Goal: Information Seeking & Learning: Find specific fact

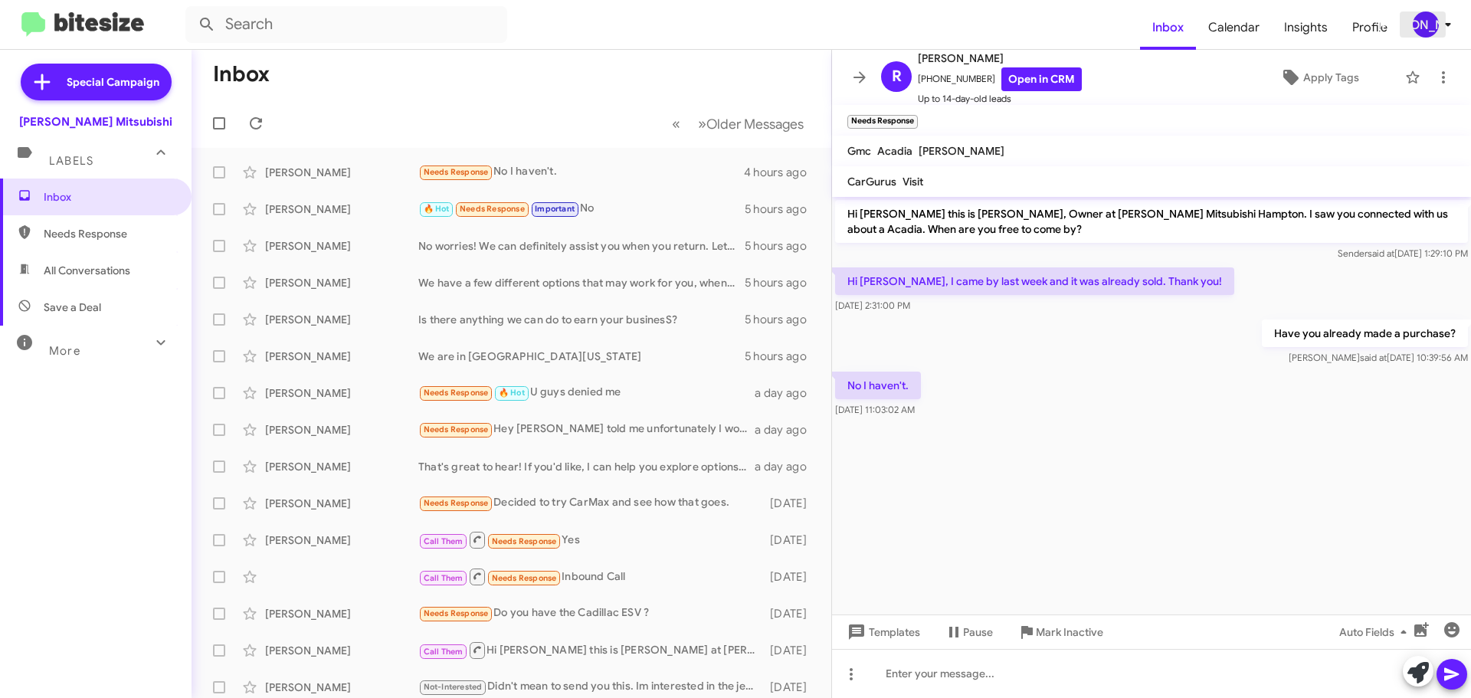
click at [1428, 24] on div "[PERSON_NAME]" at bounding box center [1425, 24] width 26 height 26
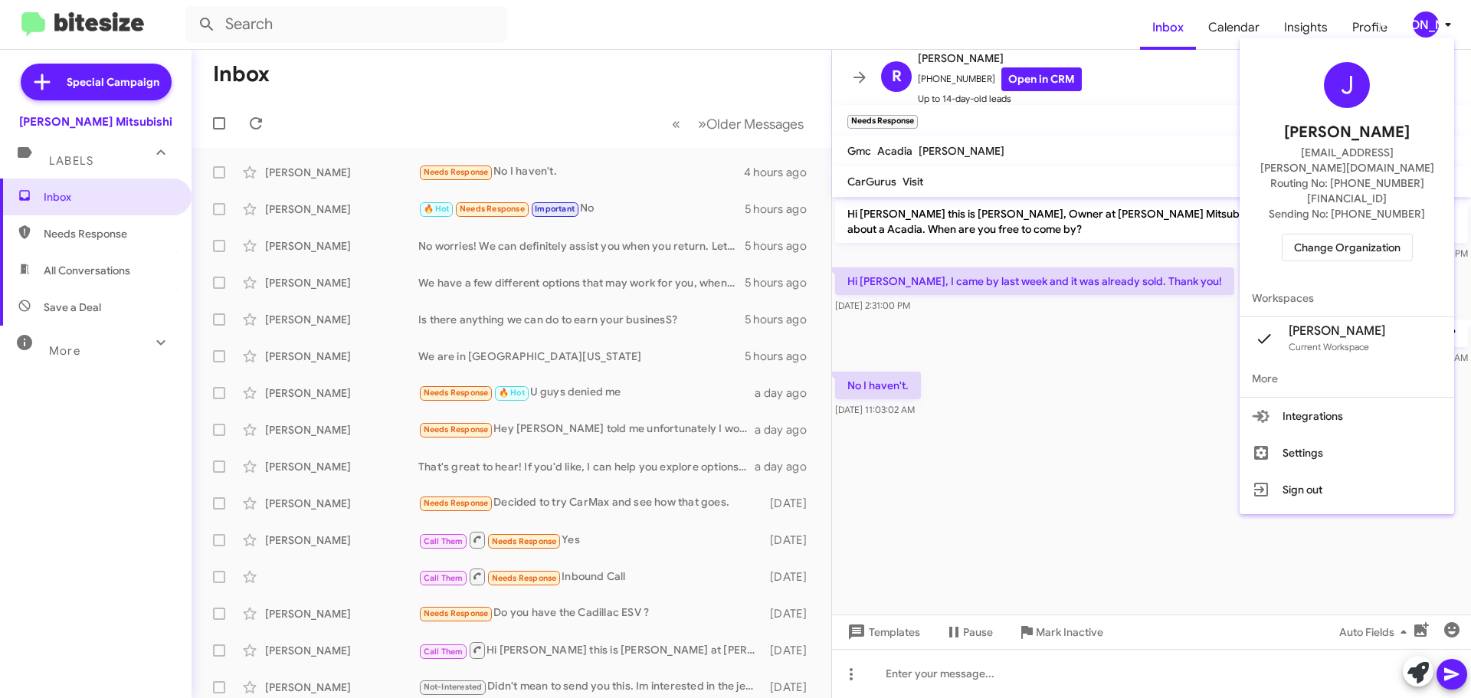
click at [1348, 234] on span "Change Organization" at bounding box center [1347, 247] width 106 height 26
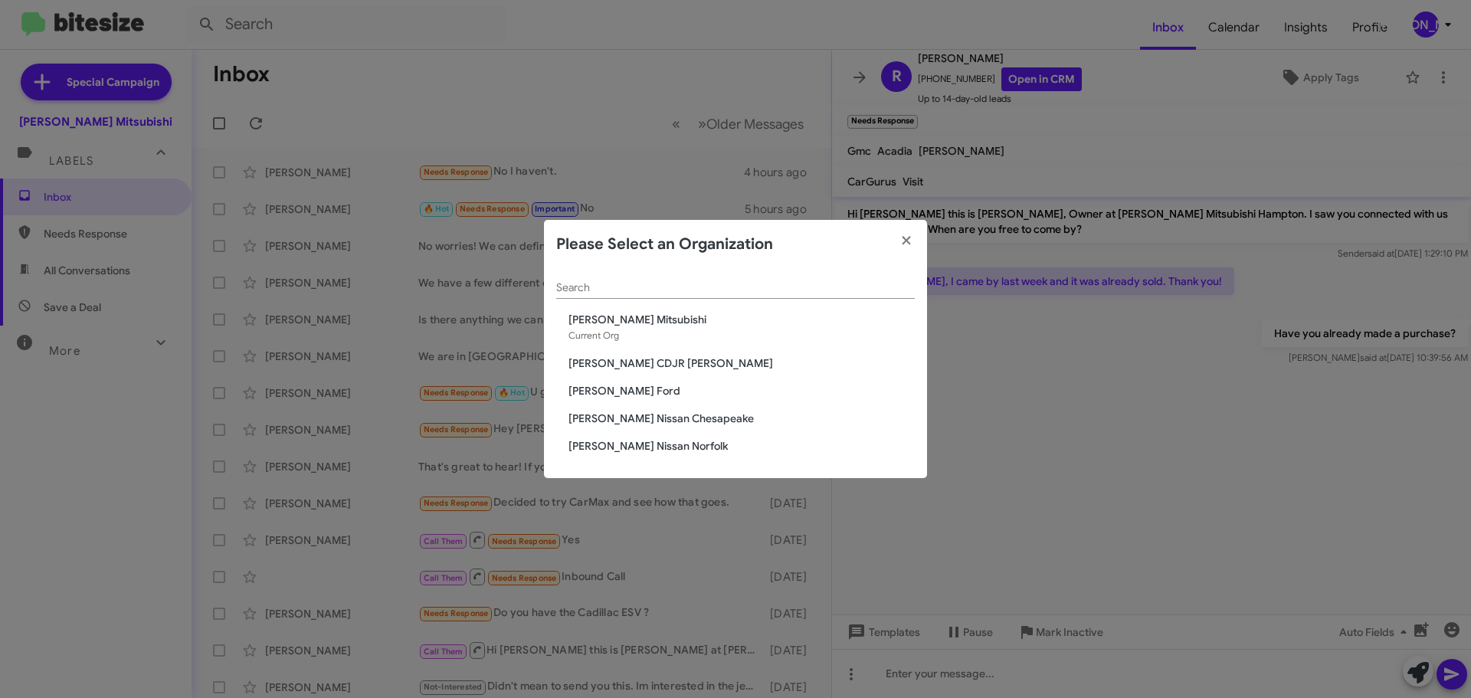
click at [671, 367] on span "[PERSON_NAME] CDJR [PERSON_NAME]" at bounding box center [741, 362] width 346 height 15
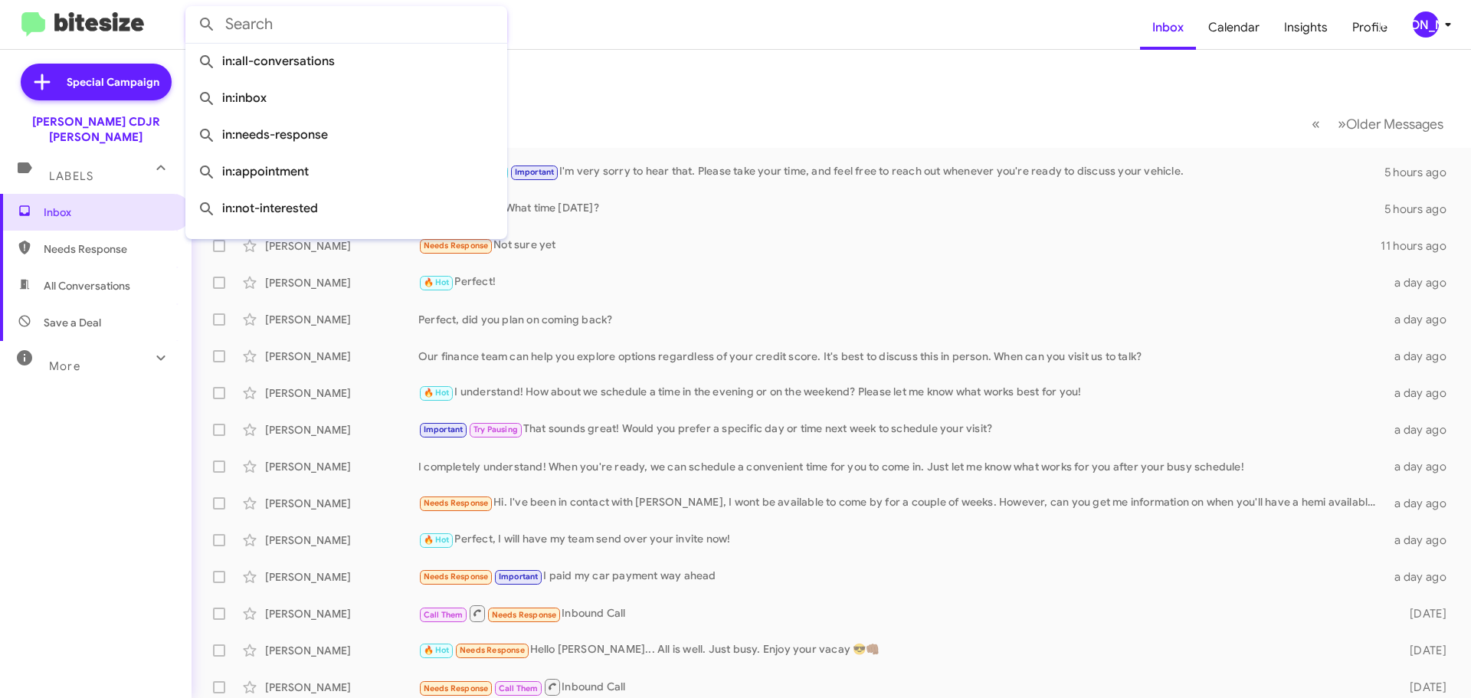
drag, startPoint x: 548, startPoint y: 45, endPoint x: 395, endPoint y: 21, distance: 155.0
click at [395, 21] on input "text" at bounding box center [346, 24] width 322 height 37
paste input "+1 (757) 375 - 7922"
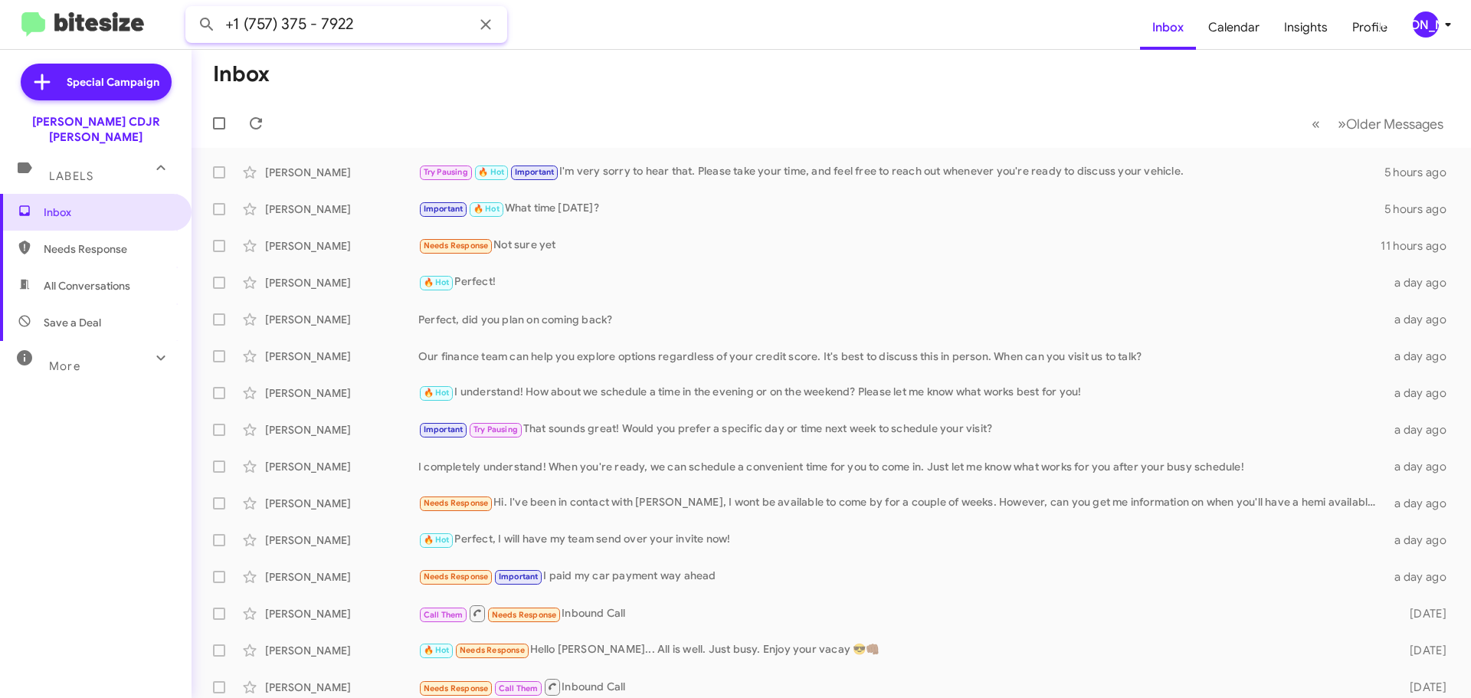
click at [191, 9] on button at bounding box center [206, 24] width 31 height 31
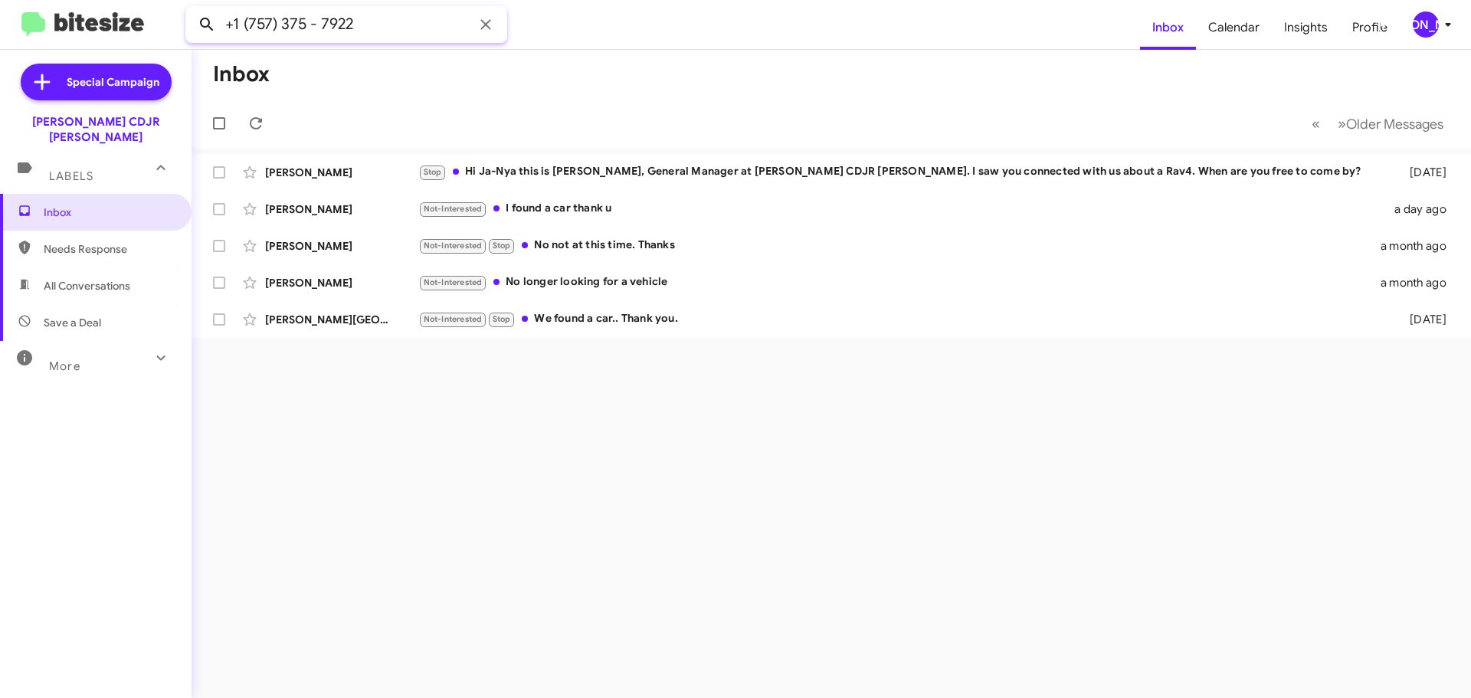
drag, startPoint x: 245, startPoint y: 24, endPoint x: 220, endPoint y: 25, distance: 25.3
click at [220, 25] on div "+1 (757) 375 - 7922" at bounding box center [346, 24] width 322 height 37
click at [376, 25] on input "(757) 375 - 7922" at bounding box center [346, 24] width 322 height 37
type input "(757) 375 - 7922"
click at [191, 9] on button at bounding box center [206, 24] width 31 height 31
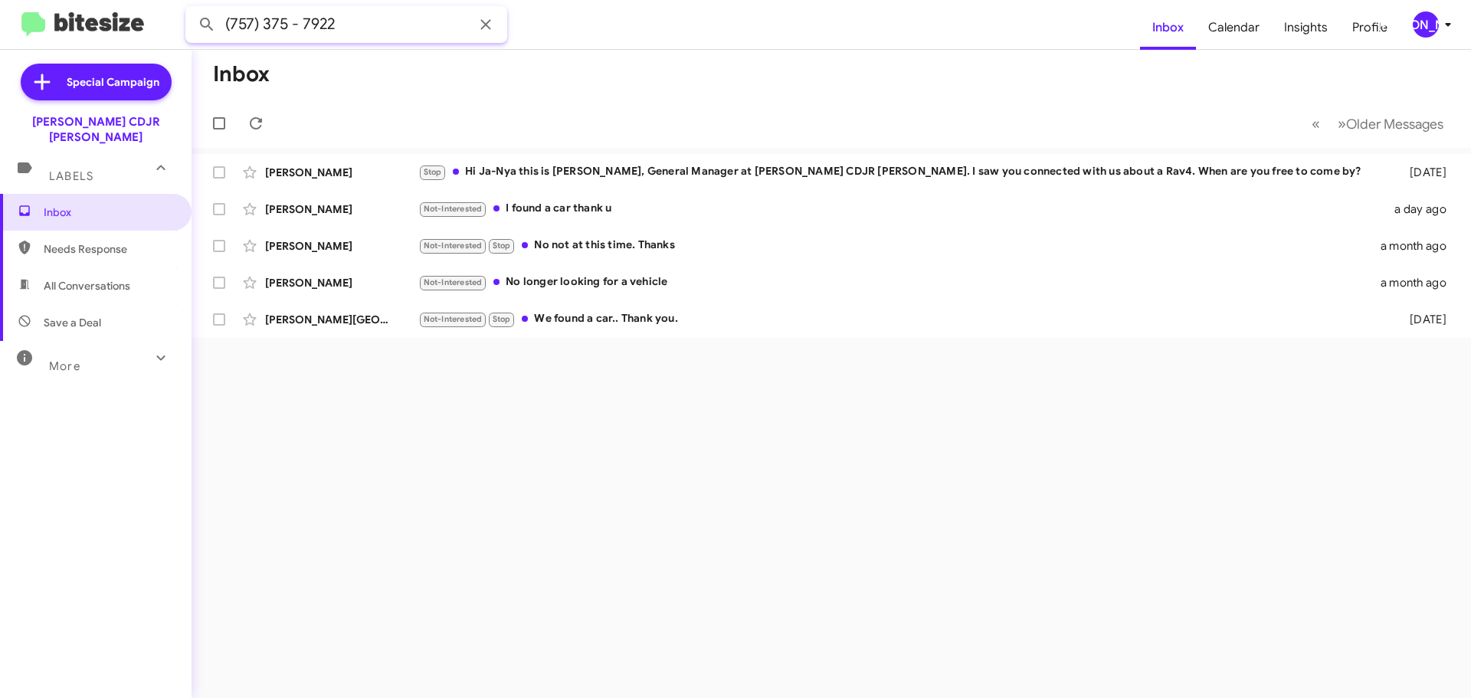
click at [318, 17] on input "(757) 375 - 7922" at bounding box center [346, 24] width 322 height 37
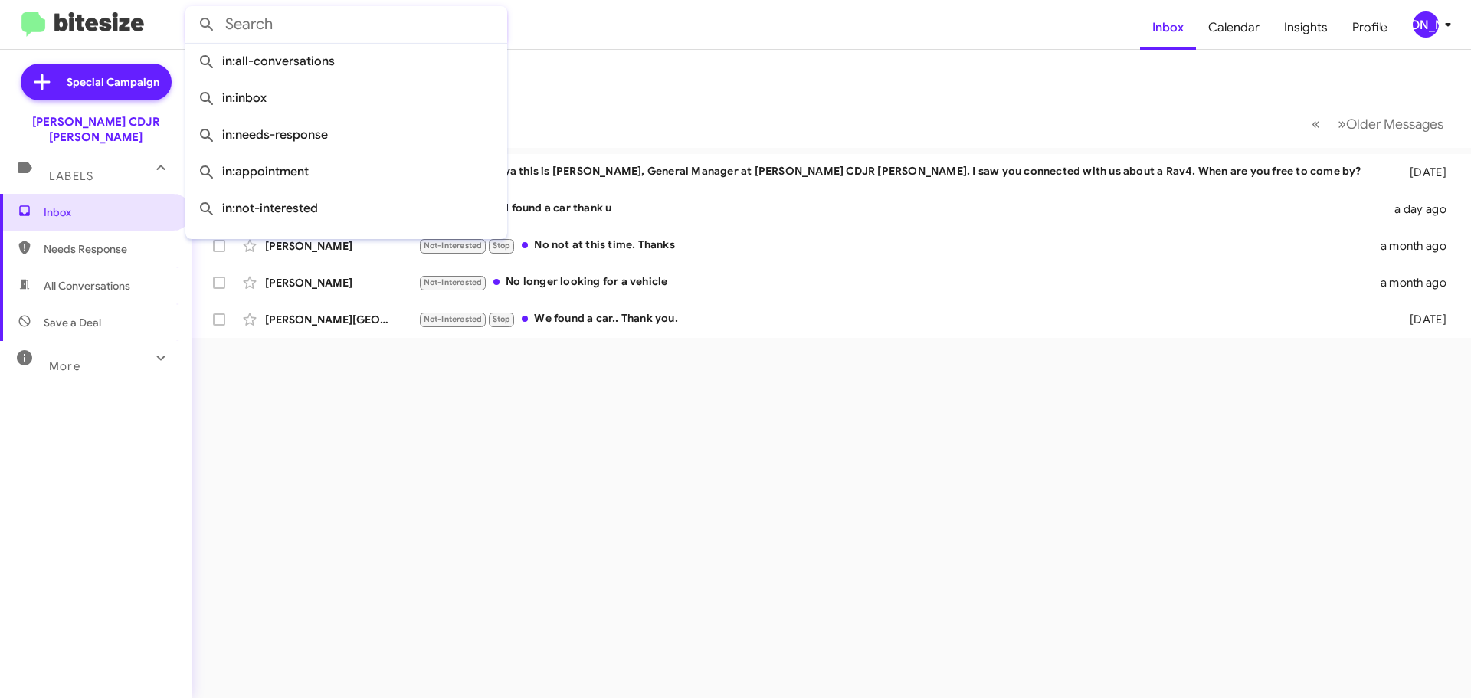
click at [373, 21] on input "text" at bounding box center [346, 24] width 322 height 37
paste input "+1 (757) 567 - 3708"
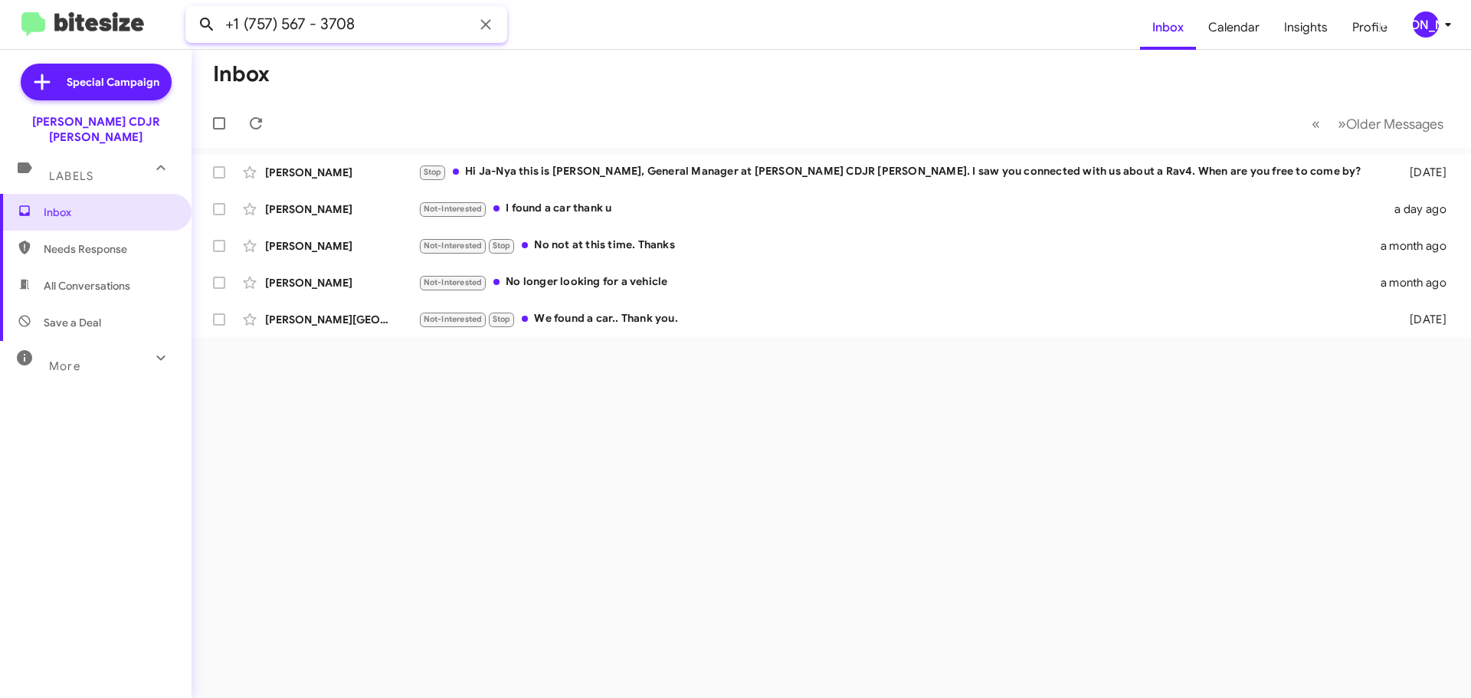
drag, startPoint x: 241, startPoint y: 23, endPoint x: 212, endPoint y: 25, distance: 28.4
click at [212, 25] on div "+1 (757) 567 - 3708" at bounding box center [346, 24] width 322 height 37
type input "(757) 567 - 3708"
click at [191, 9] on button at bounding box center [206, 24] width 31 height 31
click at [1342, 72] on mat-toolbar-row "Inbox" at bounding box center [830, 74] width 1279 height 49
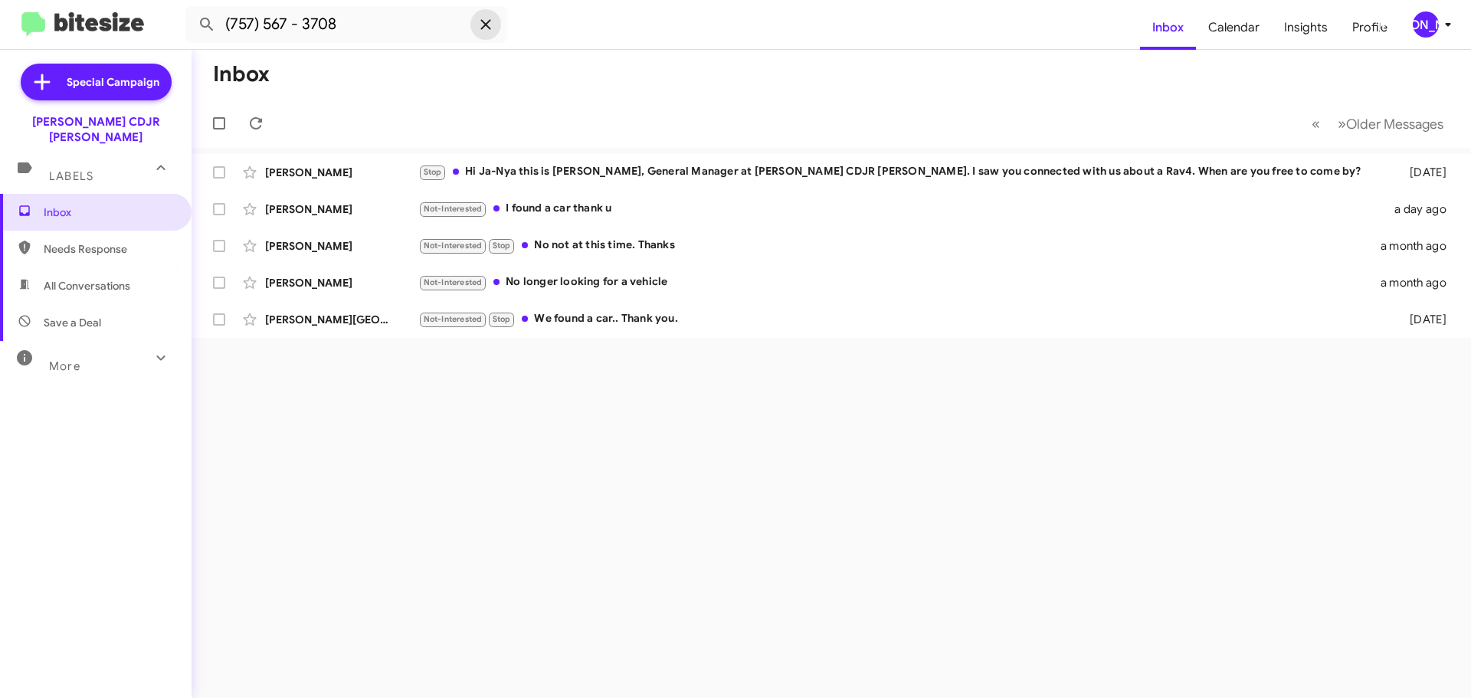
click at [480, 25] on icon at bounding box center [485, 24] width 18 height 18
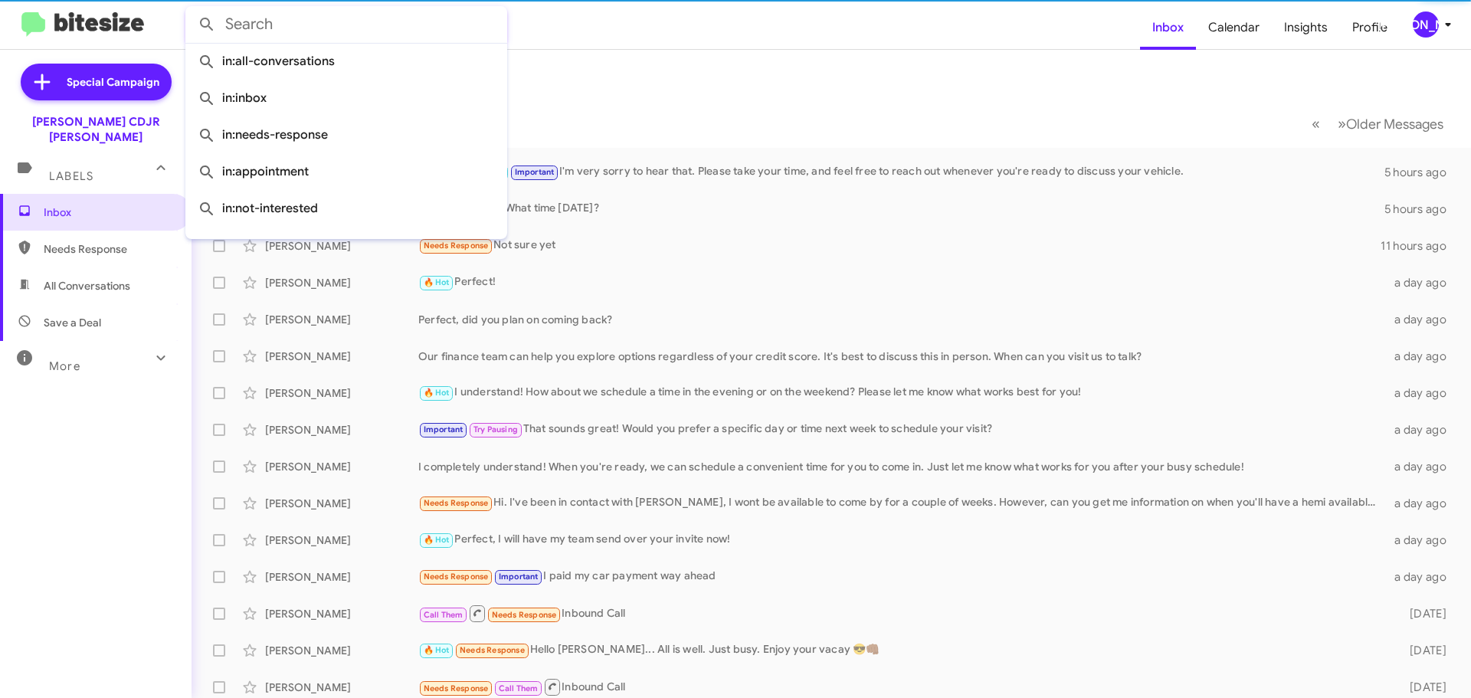
click at [659, 67] on mat-toolbar-row "Inbox" at bounding box center [830, 74] width 1279 height 49
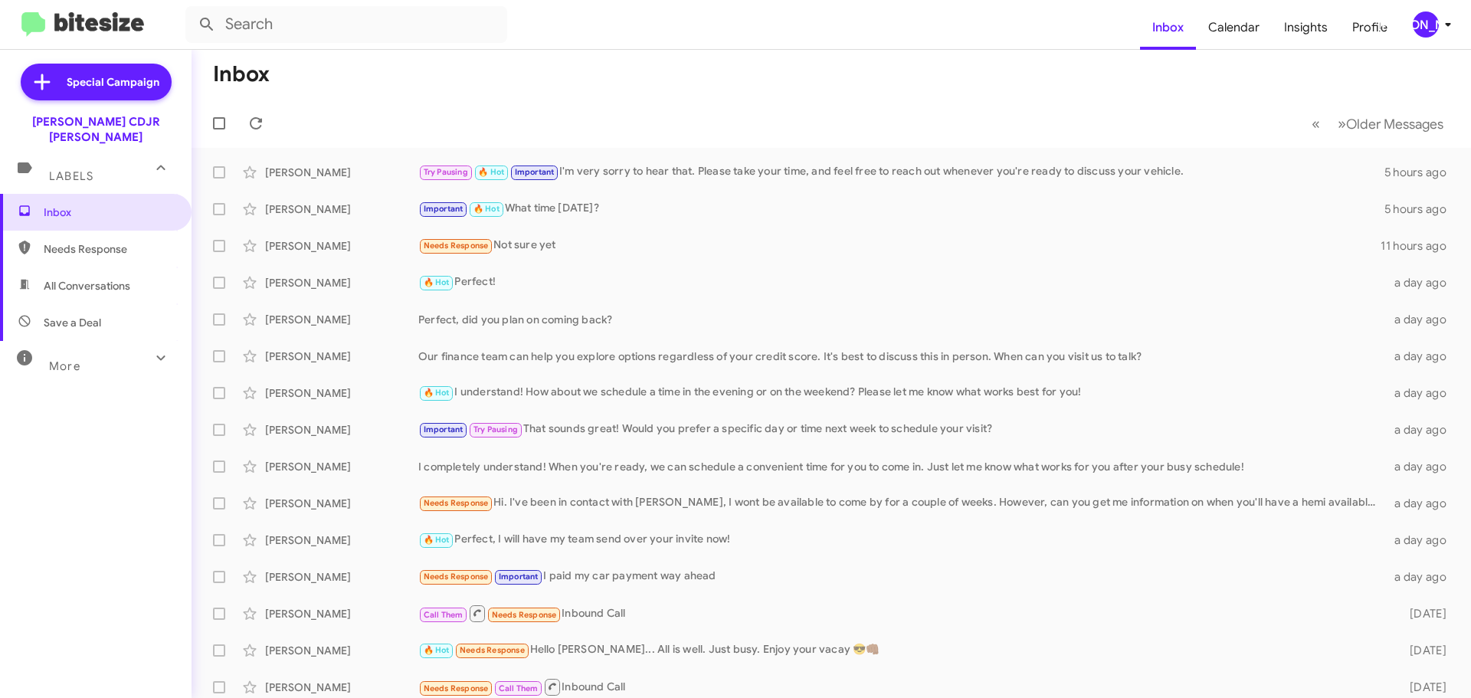
click at [102, 356] on div "More" at bounding box center [80, 359] width 136 height 28
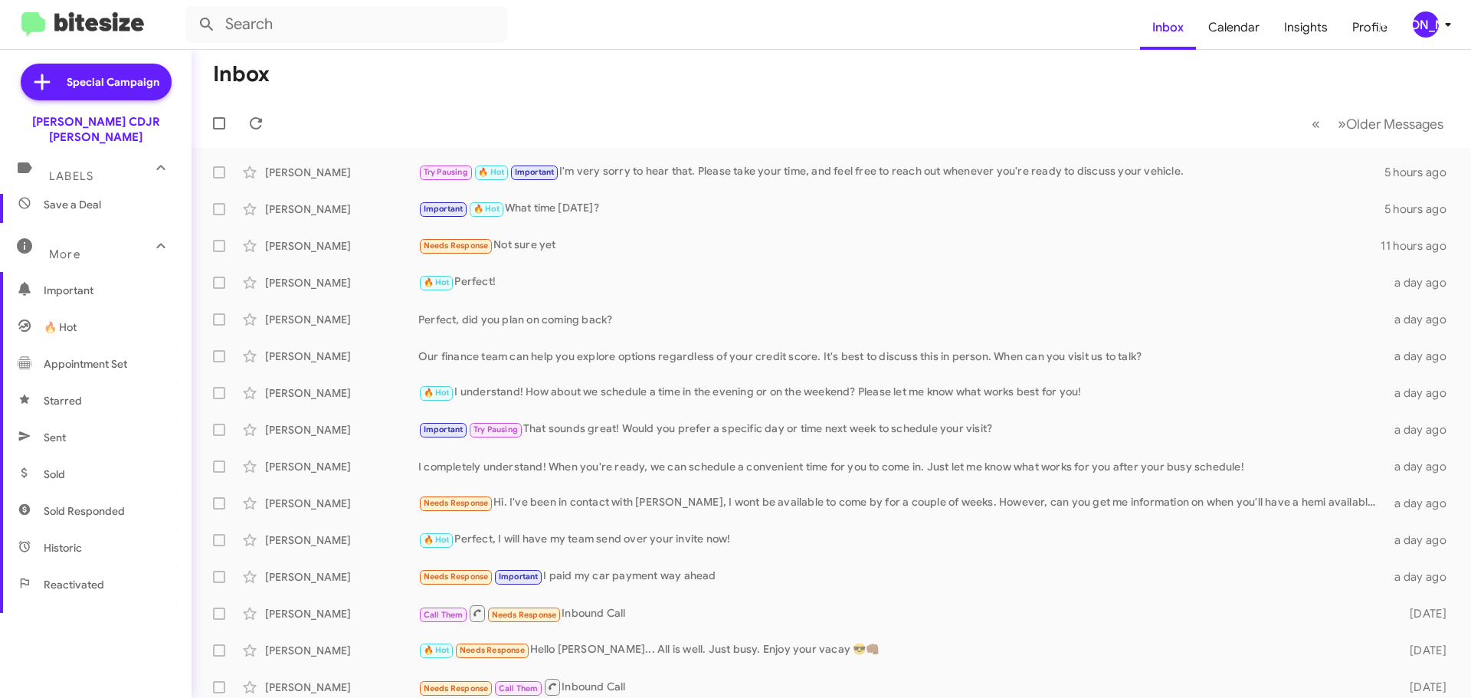
scroll to position [304, 0]
click at [97, 352] on span "Historic" at bounding box center [95, 361] width 191 height 37
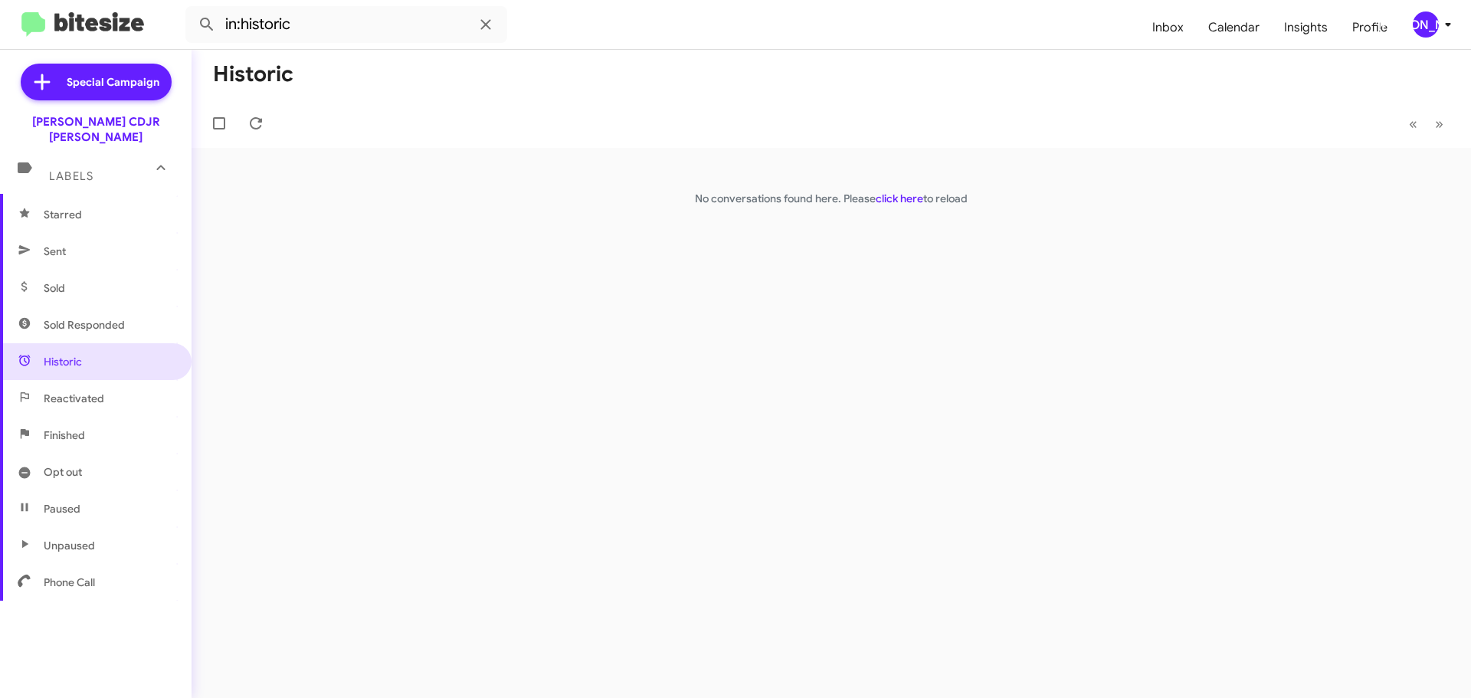
scroll to position [74, 0]
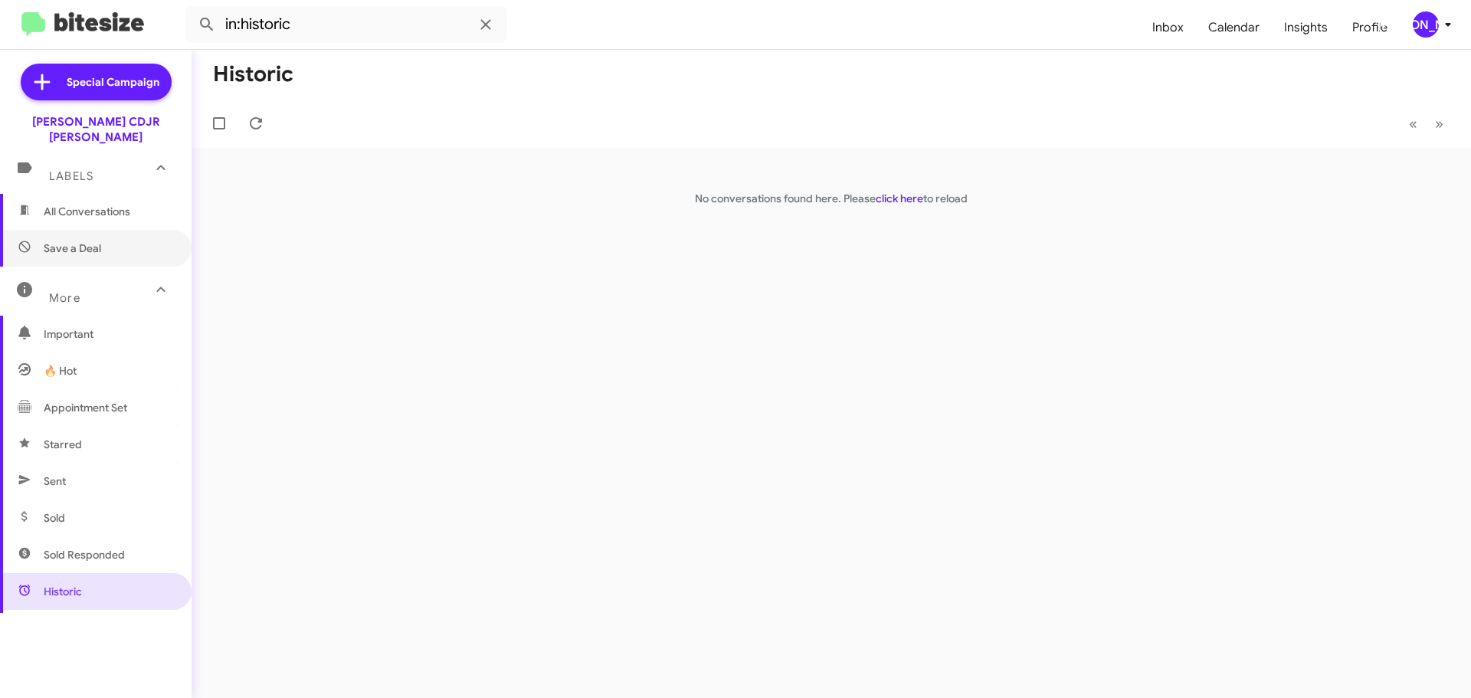
click at [109, 230] on span "Save a Deal" at bounding box center [95, 248] width 191 height 37
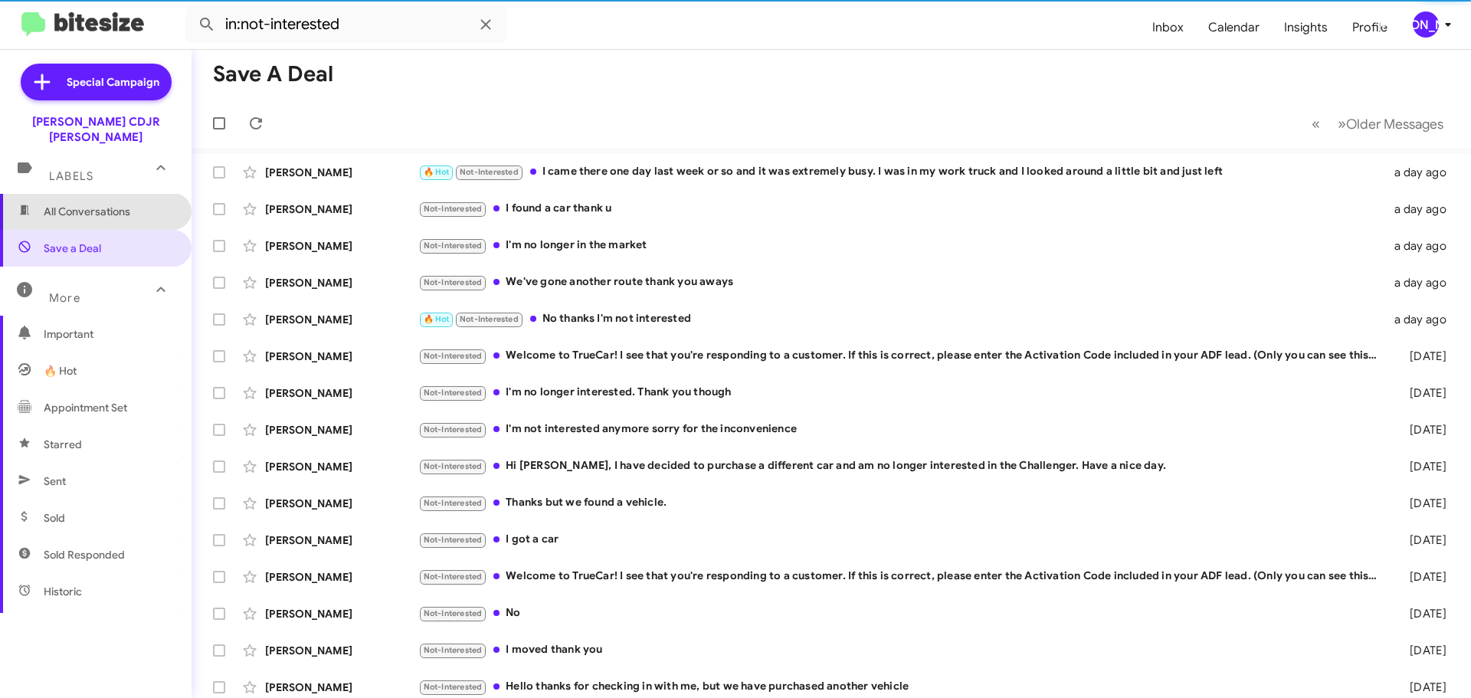
click at [112, 204] on span "All Conversations" at bounding box center [87, 211] width 87 height 15
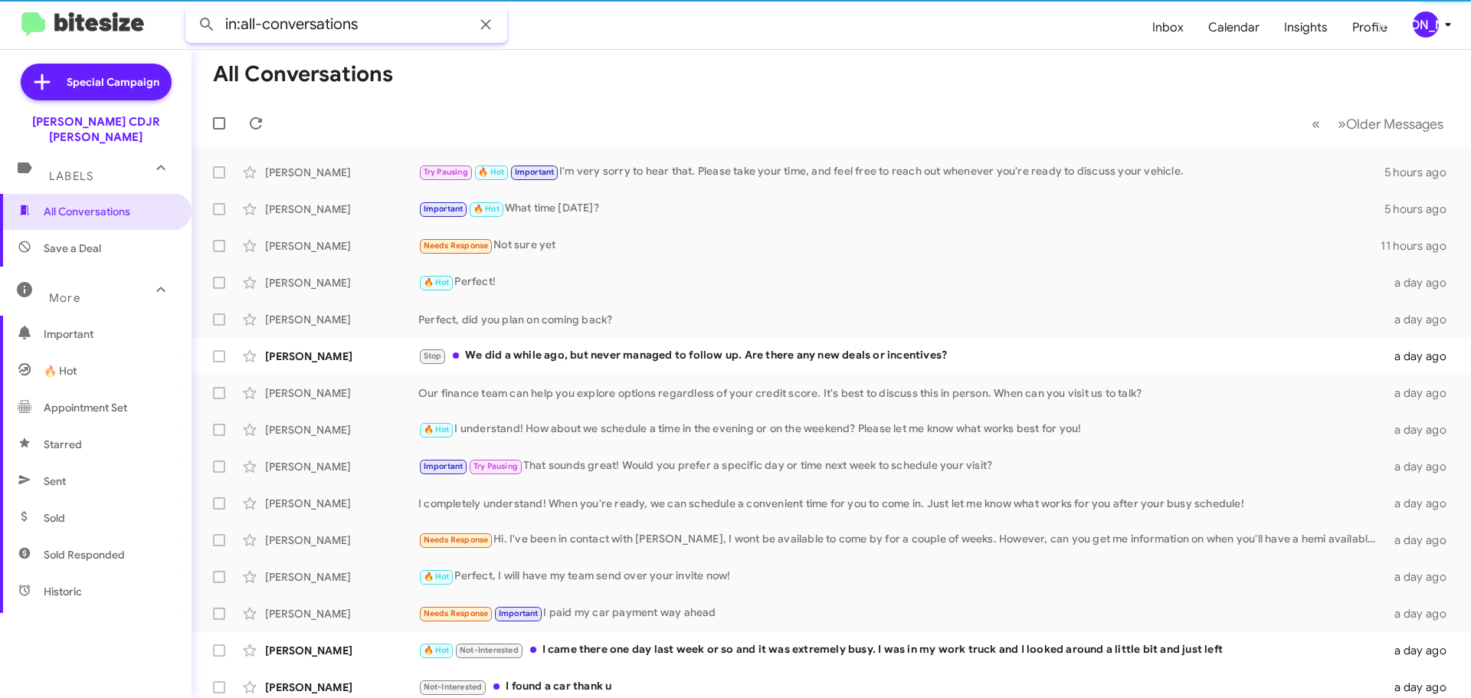
click at [290, 30] on input "in:all-conversations" at bounding box center [346, 24] width 322 height 37
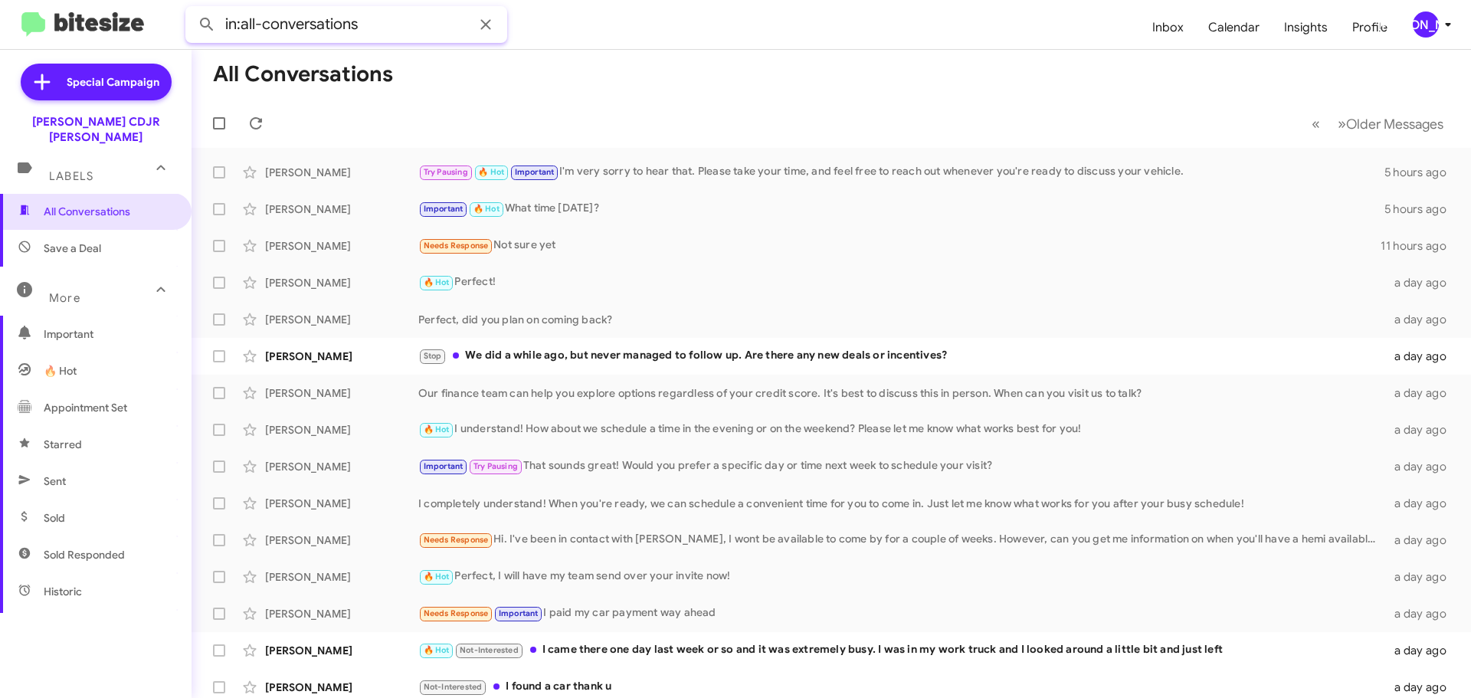
click at [388, 24] on input "in:all-conversations" at bounding box center [346, 24] width 322 height 37
paste input "+1 (757) 567 - 3708"
drag, startPoint x: 244, startPoint y: 23, endPoint x: 220, endPoint y: 24, distance: 23.8
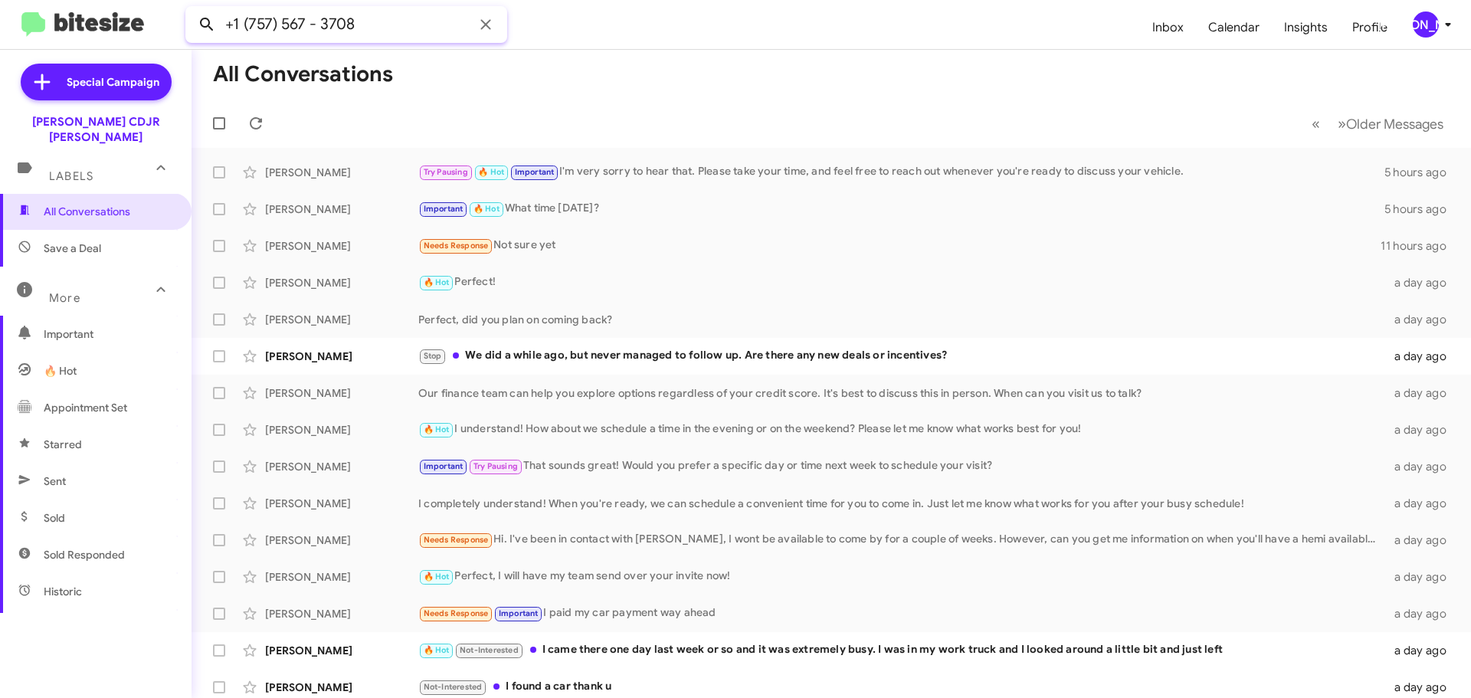
click at [220, 24] on div "+1 (757) 567 - 3708" at bounding box center [346, 24] width 322 height 37
click at [191, 9] on button at bounding box center [206, 24] width 31 height 31
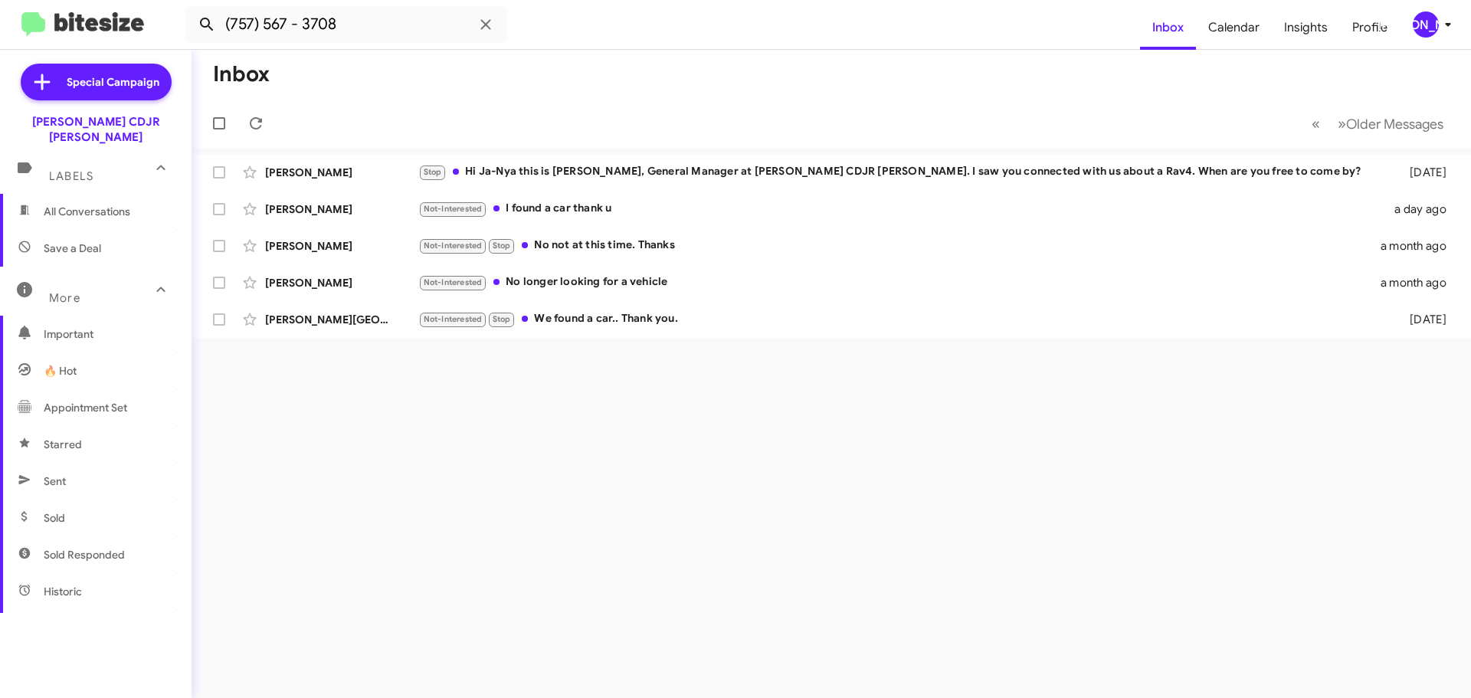
click at [220, 24] on span at bounding box center [206, 24] width 31 height 18
click at [278, 16] on input "(757) 567 - 3708" at bounding box center [346, 24] width 322 height 37
click at [191, 9] on button at bounding box center [206, 24] width 31 height 31
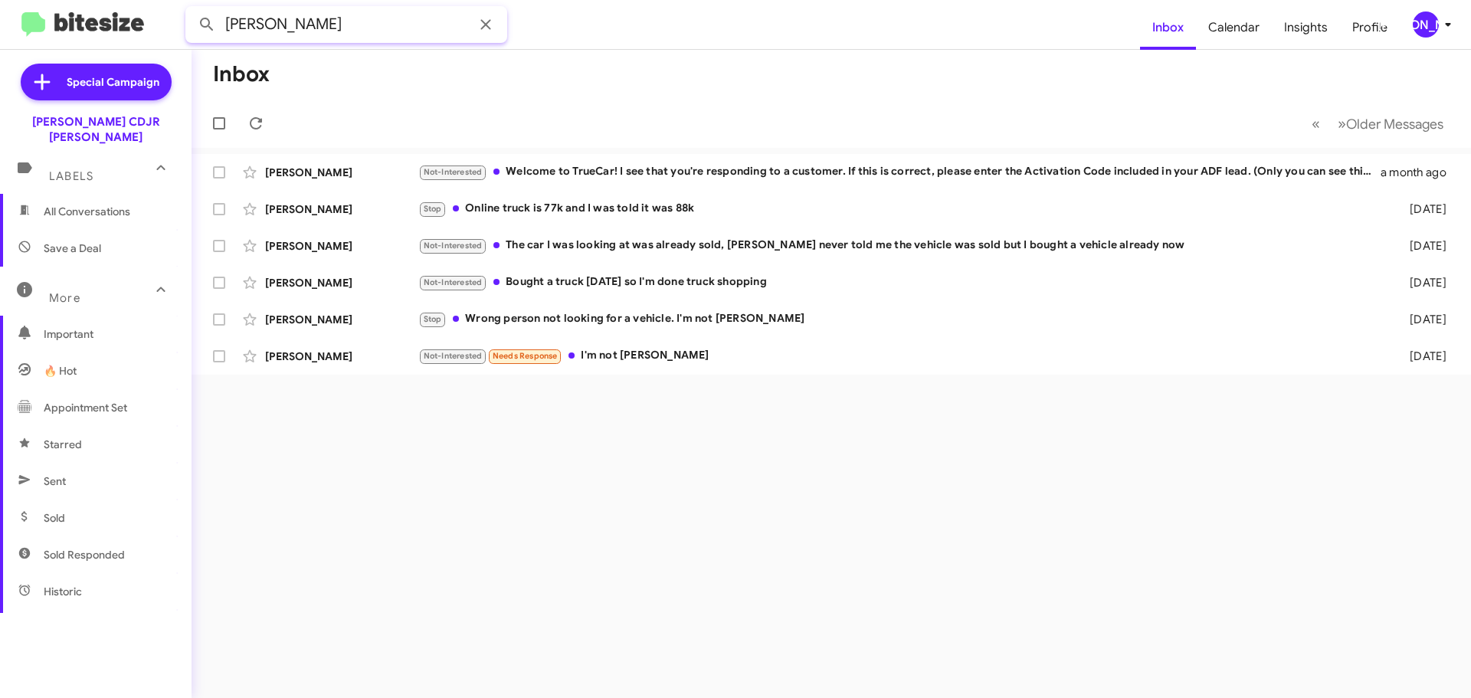
click at [278, 16] on input "RICHARD ELLIOT" at bounding box center [346, 24] width 322 height 37
click at [356, 21] on input "RICHARD ELLIOT" at bounding box center [346, 24] width 322 height 37
click at [355, 21] on input "RICHARD ELLIOT" at bounding box center [346, 24] width 322 height 37
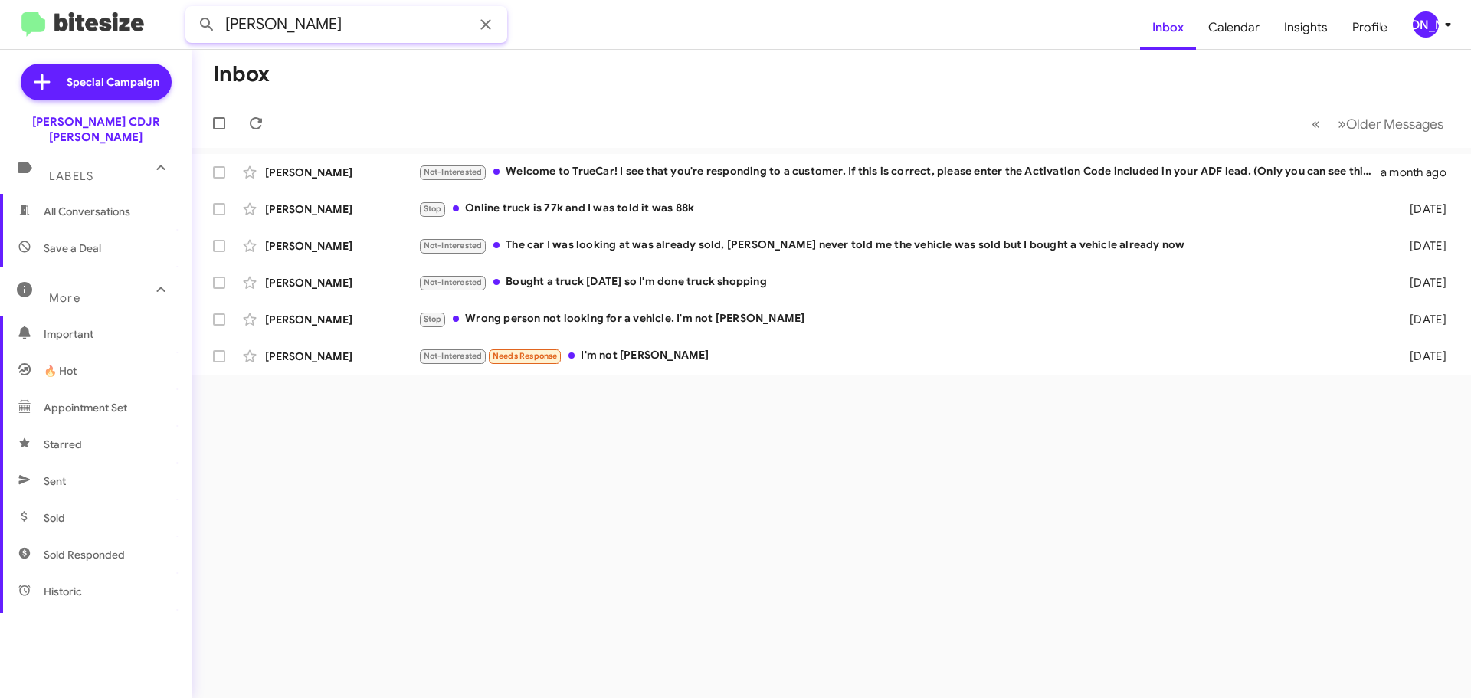
click at [355, 21] on input "RICHARD ELLIOT" at bounding box center [346, 24] width 322 height 37
click at [191, 9] on button at bounding box center [206, 24] width 31 height 31
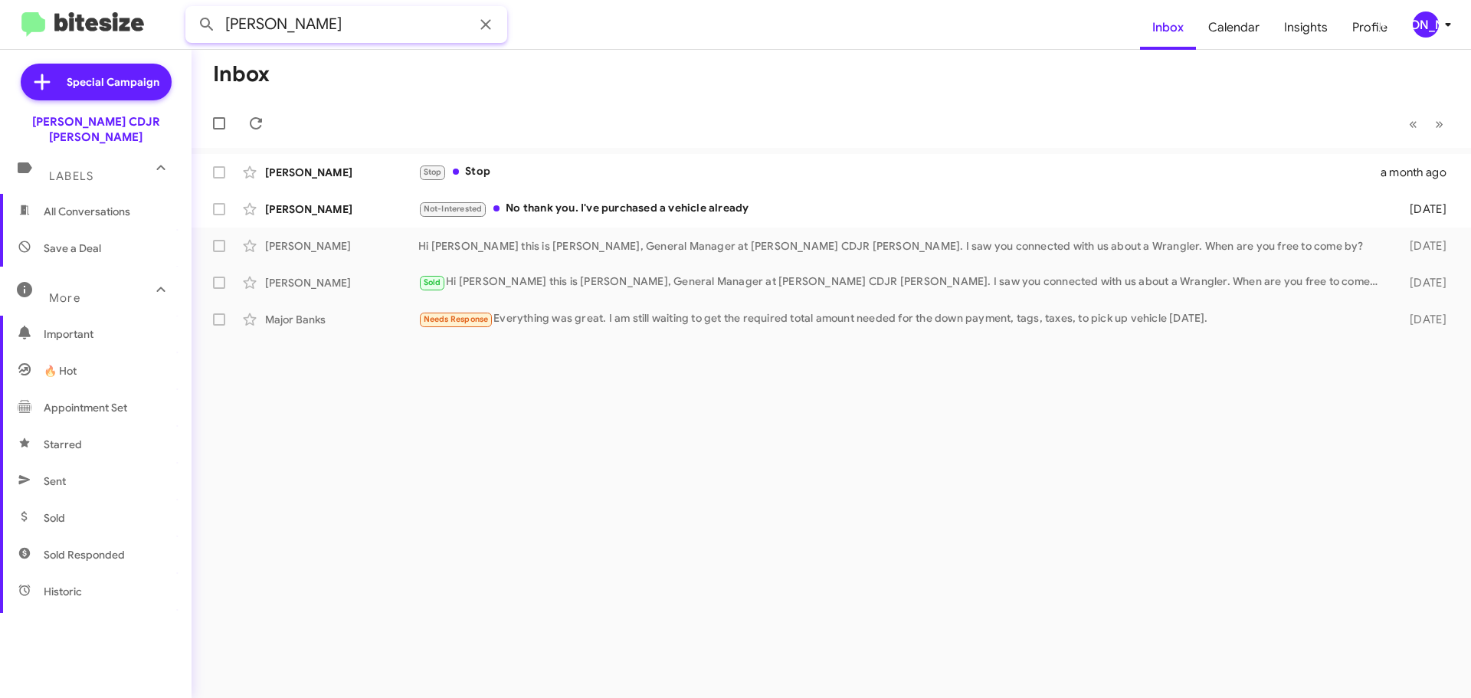
click at [349, 8] on input "CHRISTEE MAJOR" at bounding box center [346, 24] width 322 height 37
click at [191, 9] on button at bounding box center [206, 24] width 31 height 31
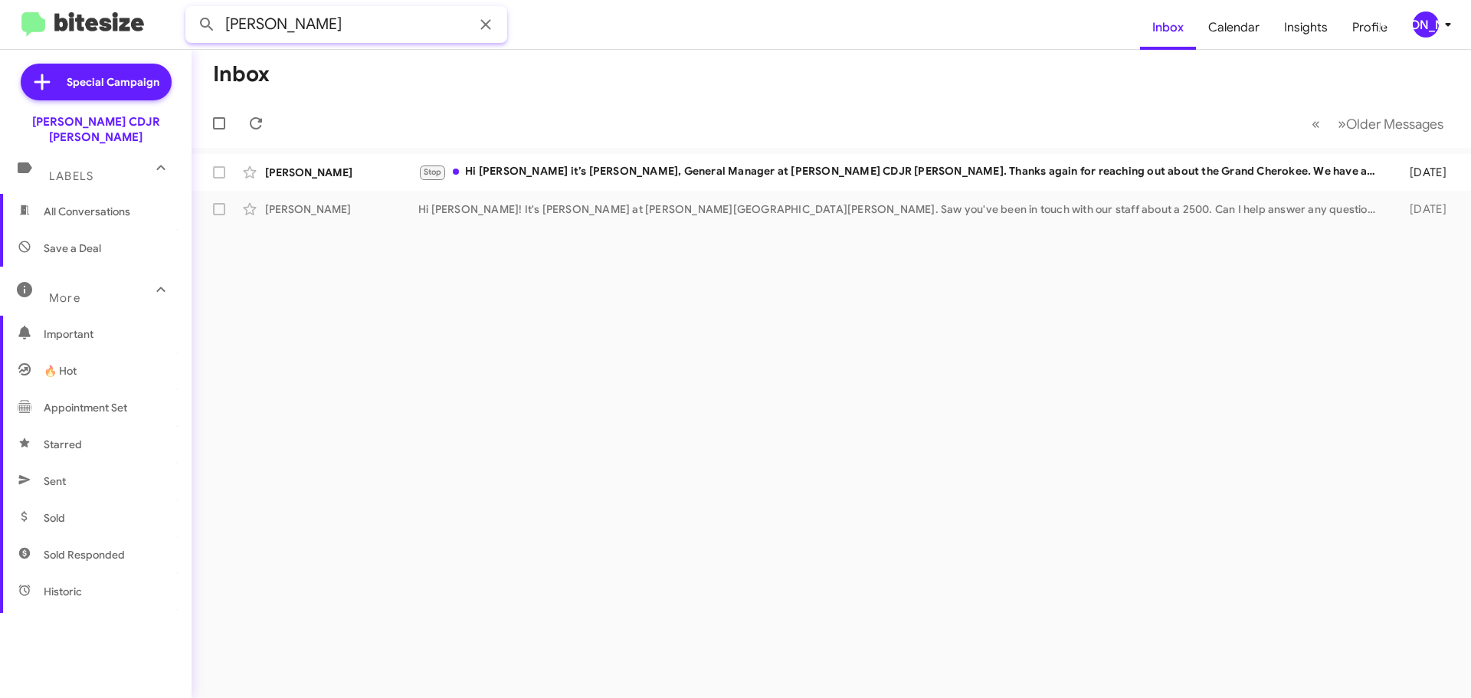
click at [191, 9] on button at bounding box center [206, 24] width 31 height 31
click at [319, 27] on input "ALBERT LOGAN" at bounding box center [346, 24] width 322 height 37
click at [191, 9] on button at bounding box center [206, 24] width 31 height 31
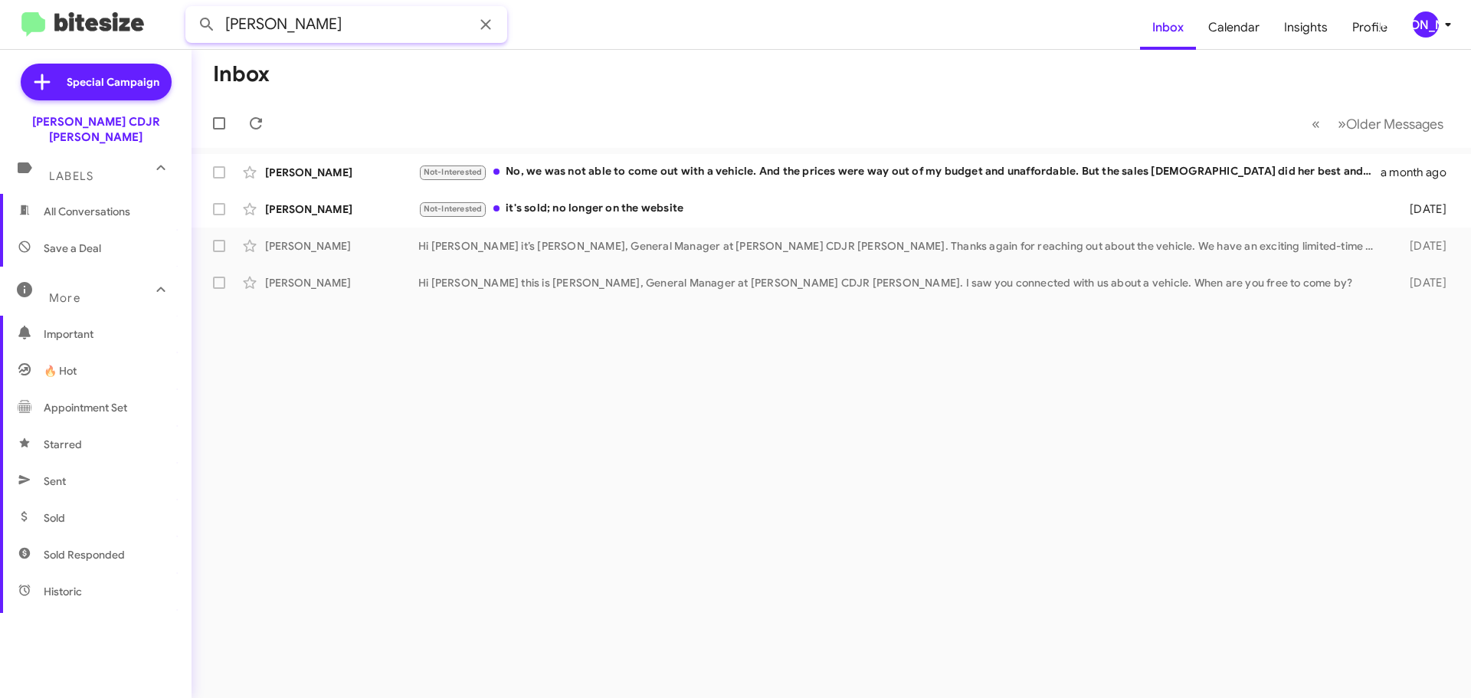
click at [310, 27] on input "TANISHA BAILEY" at bounding box center [346, 24] width 322 height 37
click at [309, 27] on input "TANISHA BAILEY" at bounding box center [346, 24] width 322 height 37
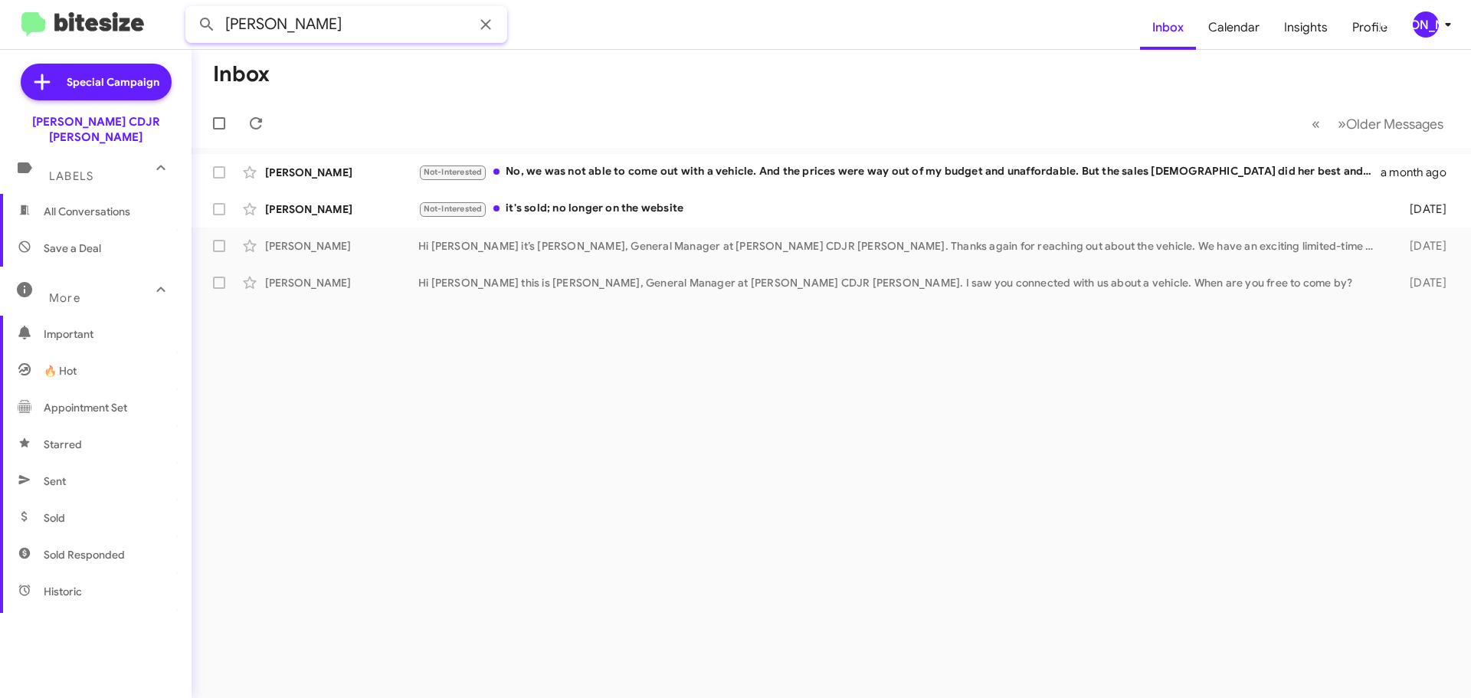
paste input "Loretta V Oates"
click at [191, 9] on button at bounding box center [206, 24] width 31 height 31
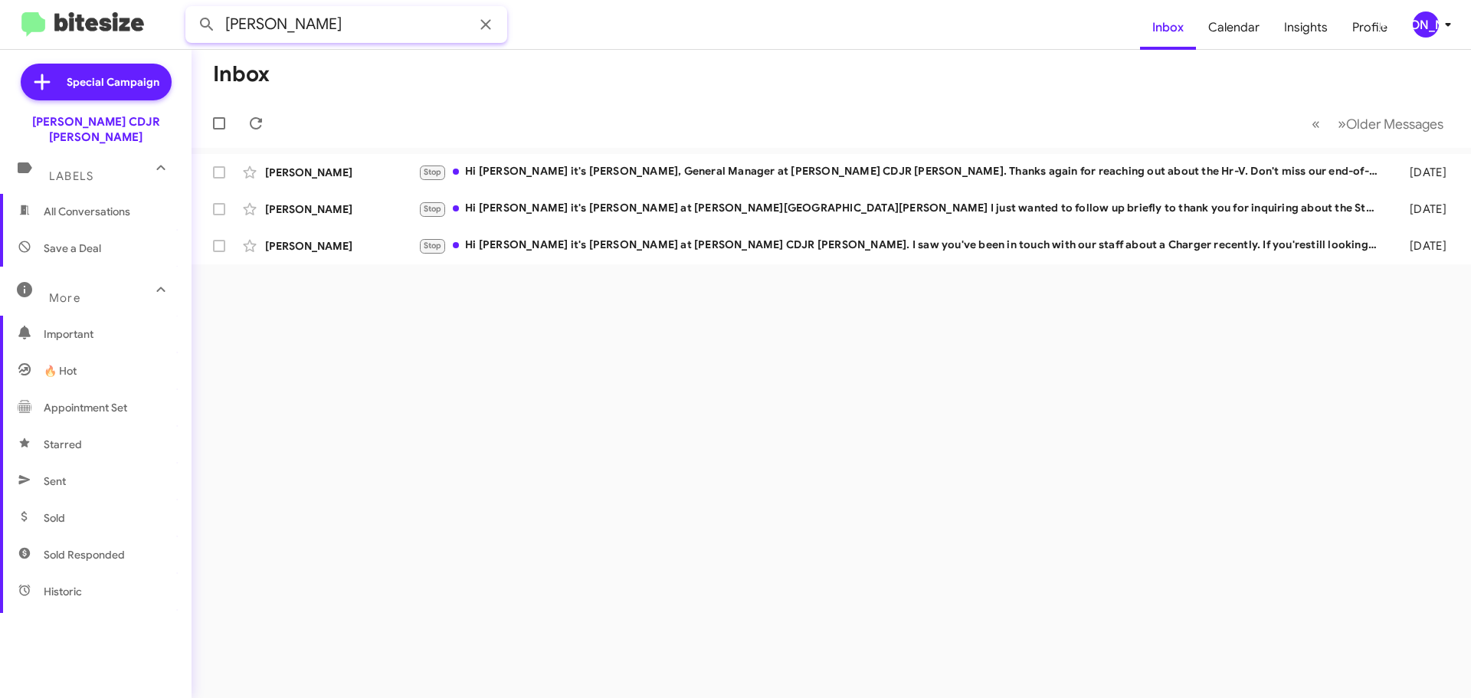
click at [378, 31] on input "Loretta V Oates" at bounding box center [346, 24] width 322 height 37
paste input "+1 (757) 933 - 3812"
drag, startPoint x: 243, startPoint y: 18, endPoint x: 219, endPoint y: 21, distance: 23.9
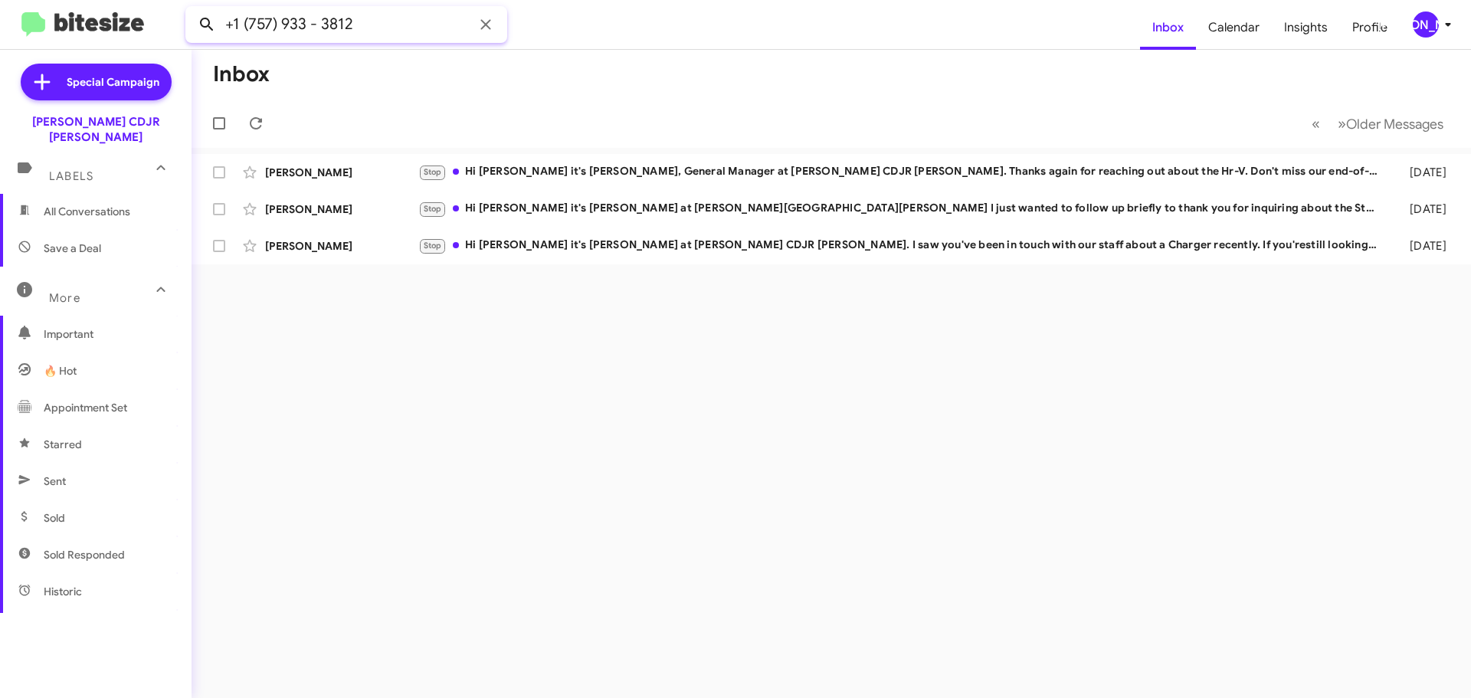
click at [219, 21] on div "+1 (757) 933 - 3812" at bounding box center [346, 24] width 322 height 37
click at [191, 9] on button at bounding box center [206, 24] width 31 height 31
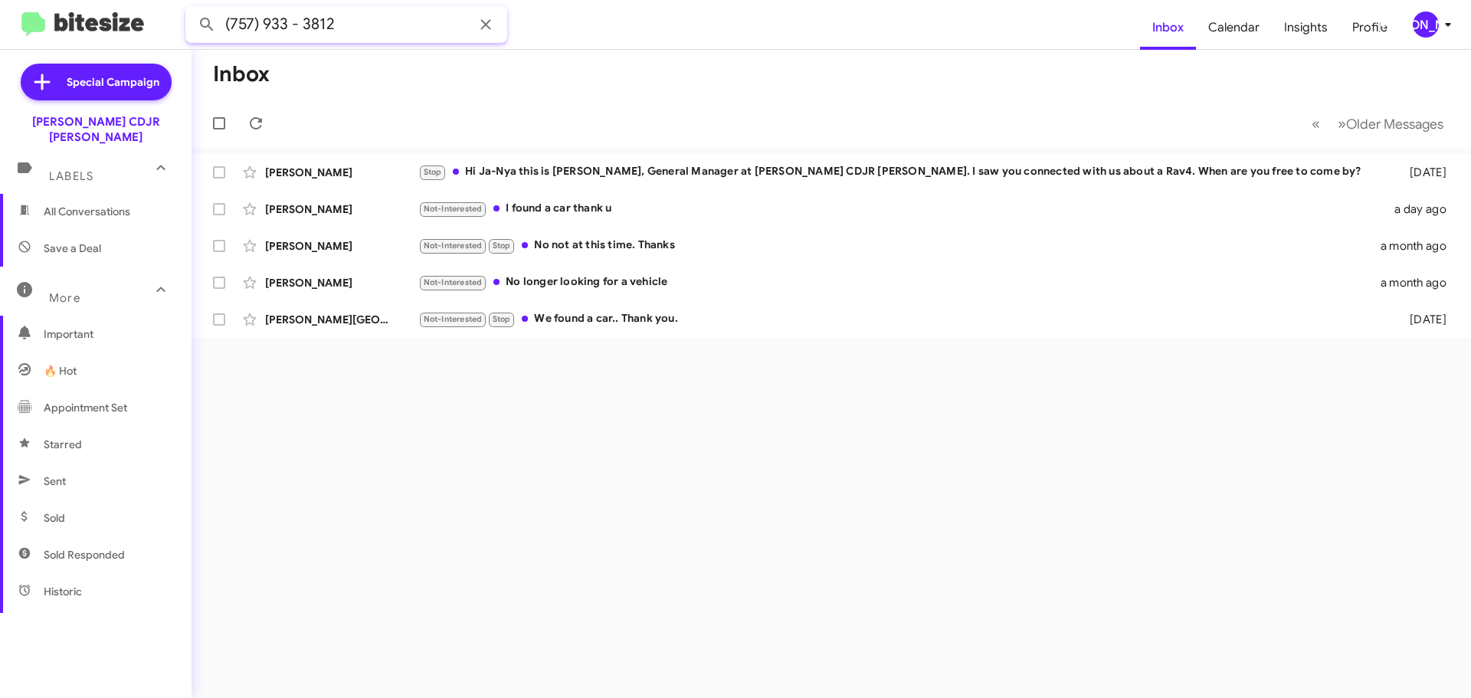
click at [310, 29] on input "(757) 933 - 3812" at bounding box center [346, 24] width 322 height 37
type input "GINA SIMS"
click at [191, 9] on button at bounding box center [206, 24] width 31 height 31
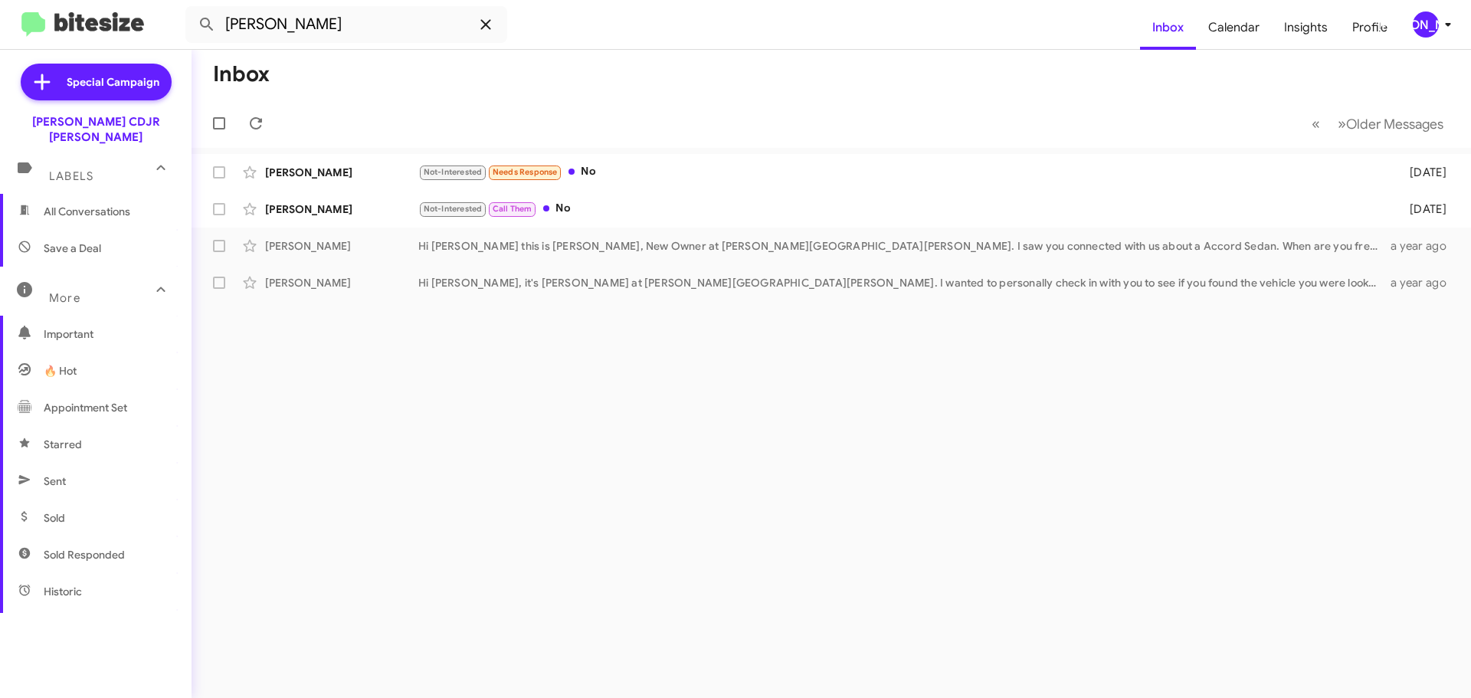
click at [486, 28] on icon at bounding box center [485, 24] width 18 height 18
